Goal: Check status: Check status

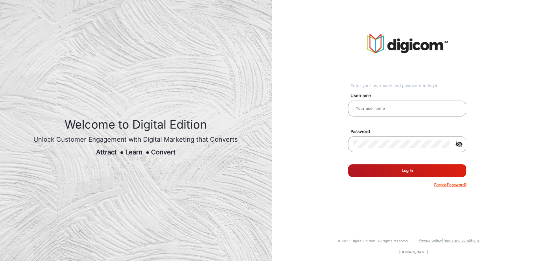
type input "[PERSON_NAME]"
click at [394, 172] on button "Log In" at bounding box center [407, 170] width 118 height 13
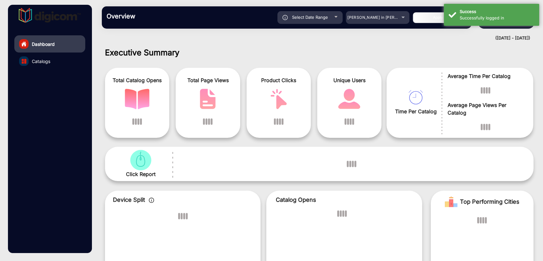
scroll to position [5, 0]
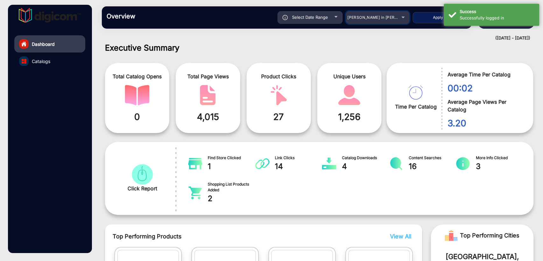
click at [367, 21] on div "[PERSON_NAME] in [PERSON_NAME]" at bounding box center [373, 18] width 51 height 8
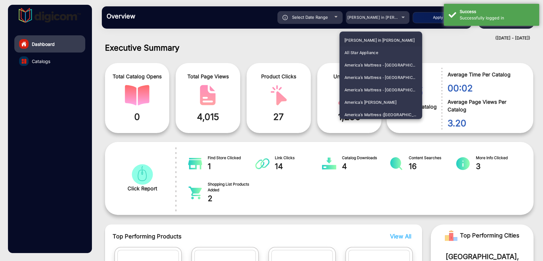
scroll to position [573, 0]
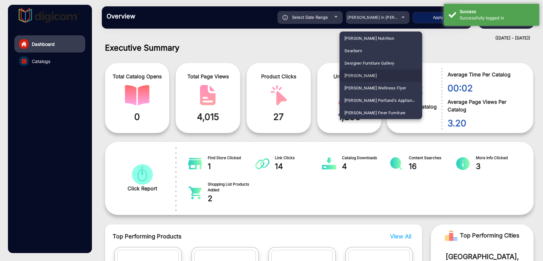
click at [350, 74] on span "[PERSON_NAME]" at bounding box center [361, 75] width 32 height 12
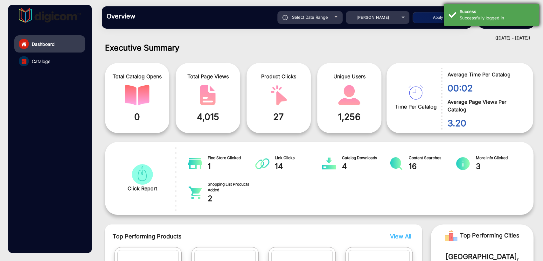
click at [475, 12] on div "Success" at bounding box center [497, 12] width 75 height 6
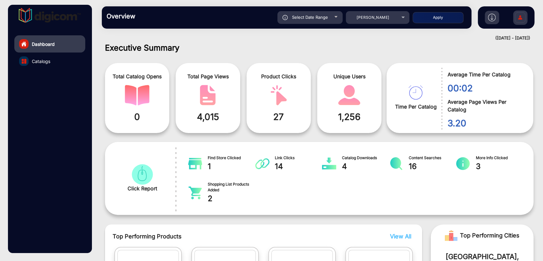
click at [436, 18] on button "Apply" at bounding box center [438, 17] width 51 height 11
type input "[DATE]"
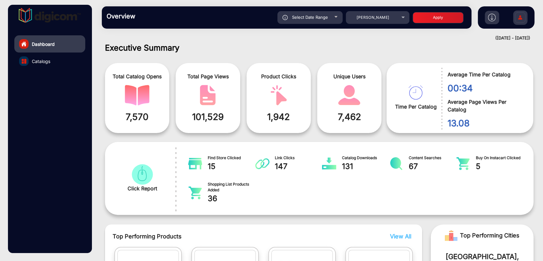
click at [306, 18] on span "Select Date Range" at bounding box center [310, 17] width 36 height 5
type input "[DATE]"
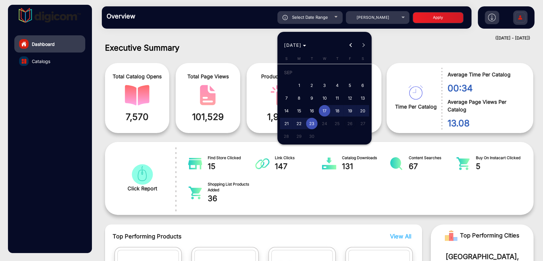
click at [170, 34] on div at bounding box center [271, 130] width 543 height 261
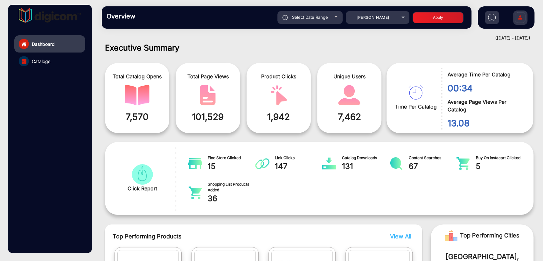
click at [324, 20] on div "Select Date Range" at bounding box center [310, 17] width 65 height 13
type input "[DATE]"
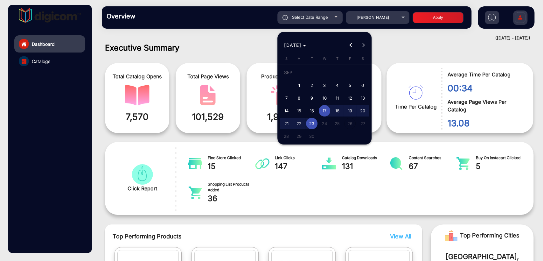
click at [294, 86] on span "1" at bounding box center [299, 85] width 11 height 11
type input "[DATE]"
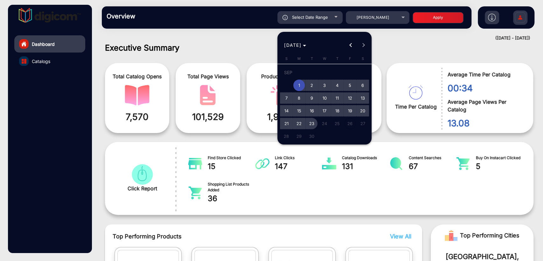
click at [311, 123] on span "23" at bounding box center [311, 123] width 11 height 11
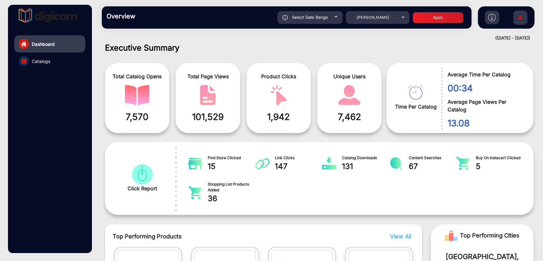
type input "[DATE]"
click at [431, 22] on button "Apply" at bounding box center [438, 17] width 51 height 11
type input "[DATE]"
